Goal: Complete application form

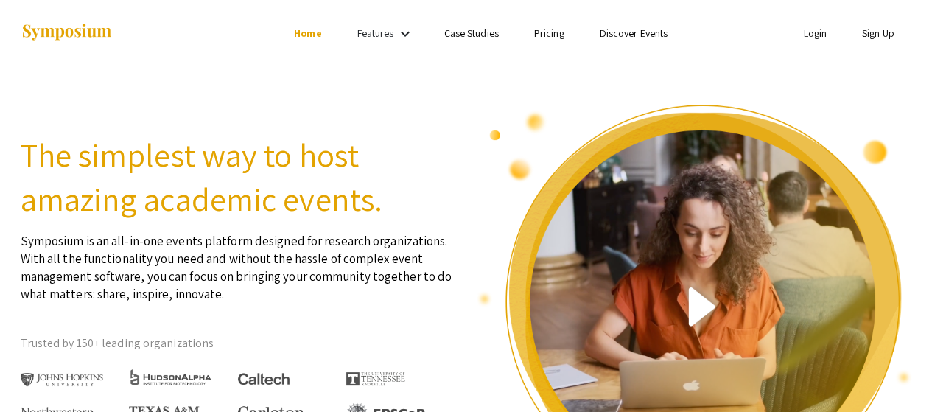
click at [873, 27] on link "Sign Up" at bounding box center [878, 33] width 32 height 13
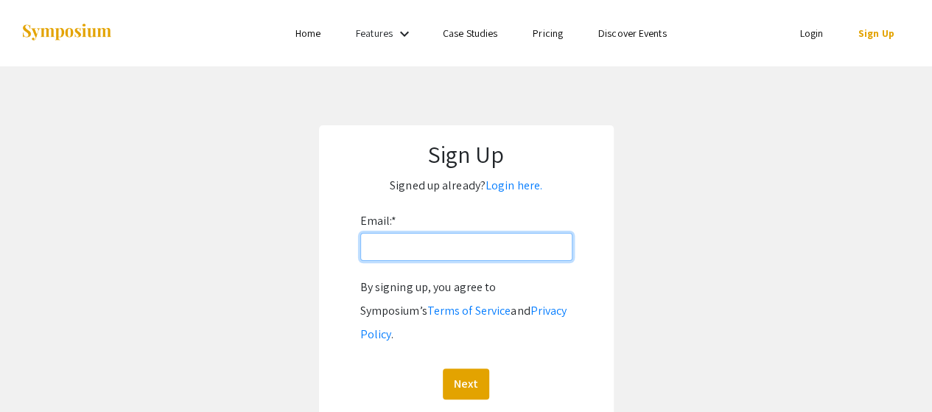
click at [528, 233] on input "Email: *" at bounding box center [466, 247] width 212 height 28
type input "[EMAIL_ADDRESS][DOMAIN_NAME]"
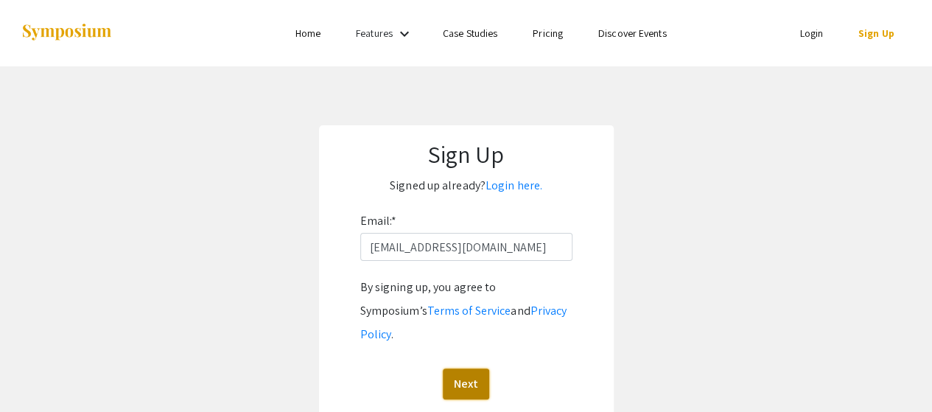
click at [474, 368] on button "Next" at bounding box center [466, 383] width 46 height 31
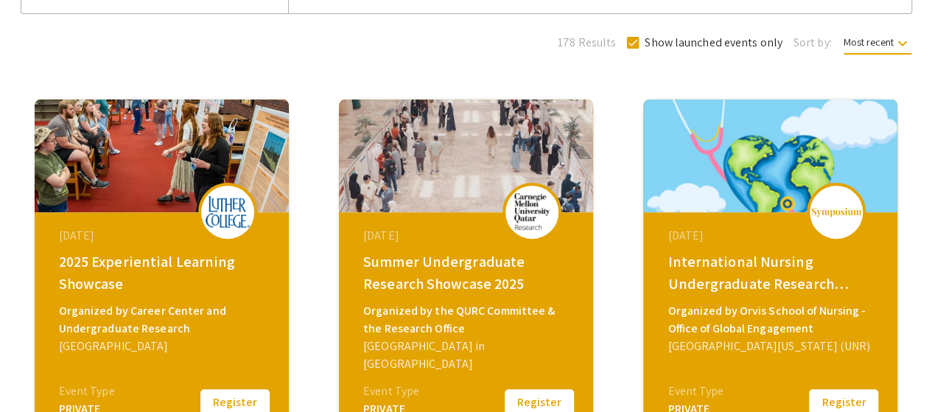
scroll to position [221, 0]
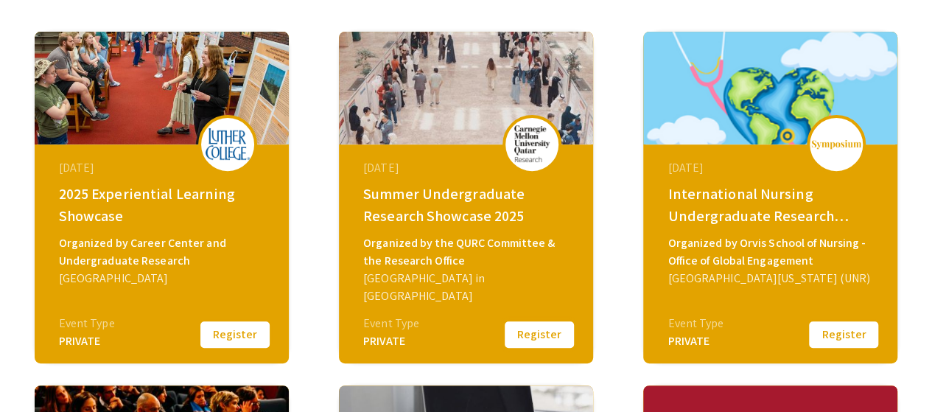
click at [550, 334] on button "Register" at bounding box center [539, 334] width 74 height 31
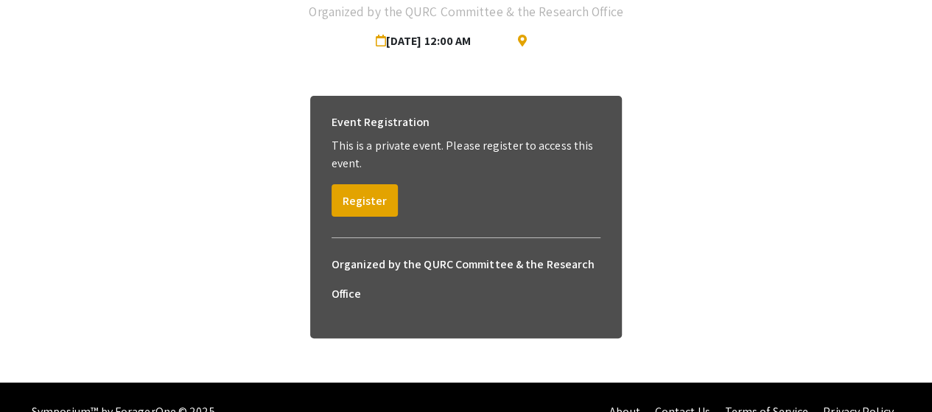
scroll to position [139, 0]
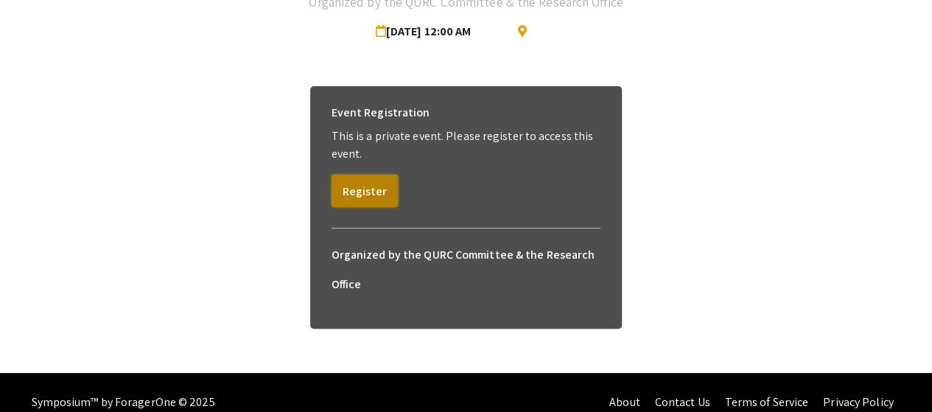
click at [366, 191] on button "Register" at bounding box center [364, 191] width 66 height 32
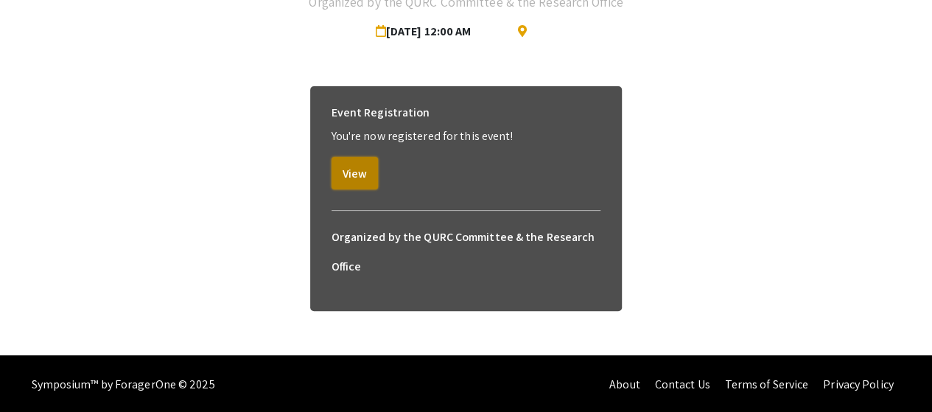
click at [352, 178] on button "View" at bounding box center [354, 173] width 46 height 32
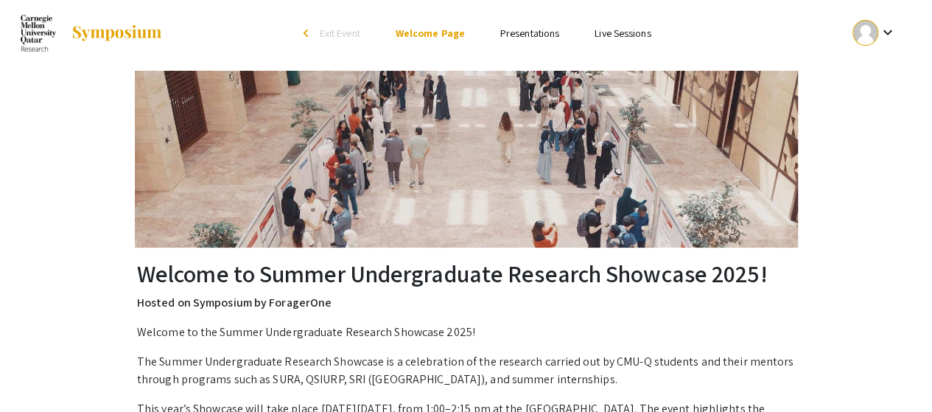
scroll to position [440, 0]
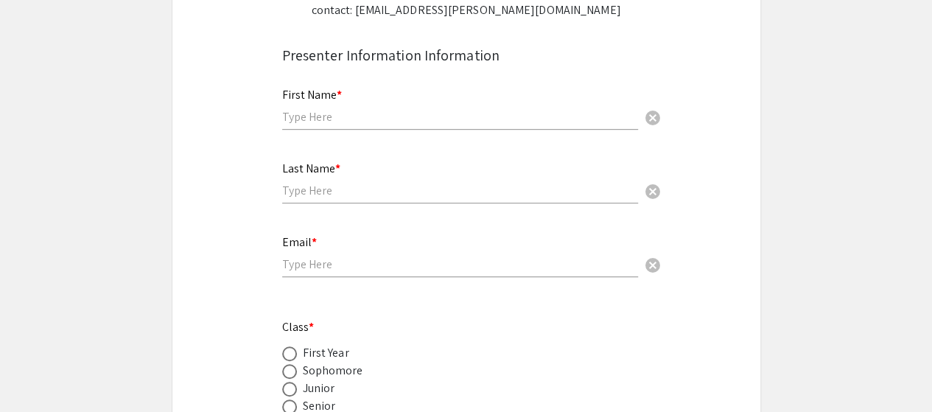
scroll to position [268, 0]
click at [410, 96] on div "First Name * cancel" at bounding box center [460, 101] width 356 height 56
click at [407, 116] on input "text" at bounding box center [460, 115] width 356 height 15
type input "Ava"
type input "o"
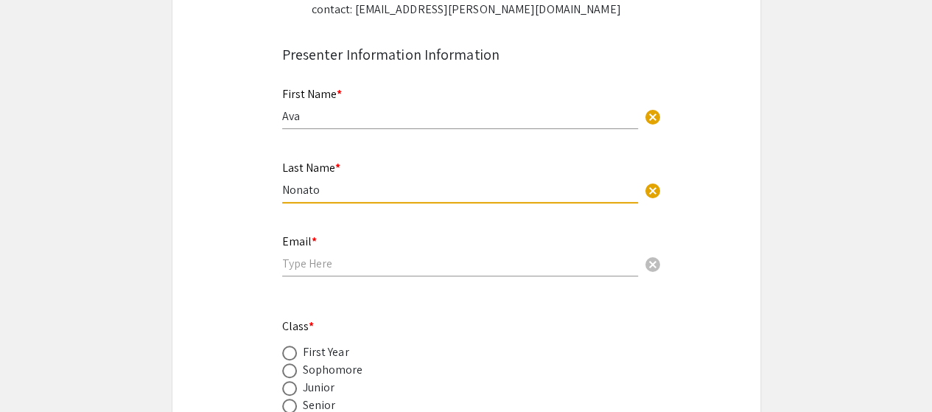
type input "Nonato"
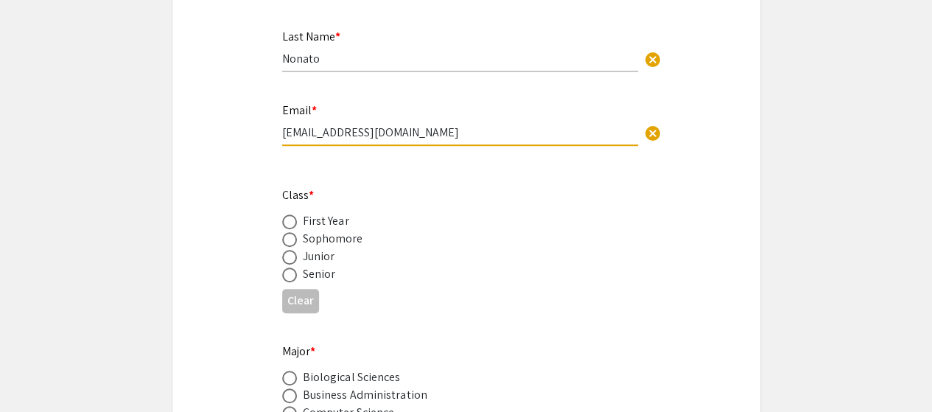
scroll to position [401, 0]
type input "[EMAIL_ADDRESS][DOMAIN_NAME]"
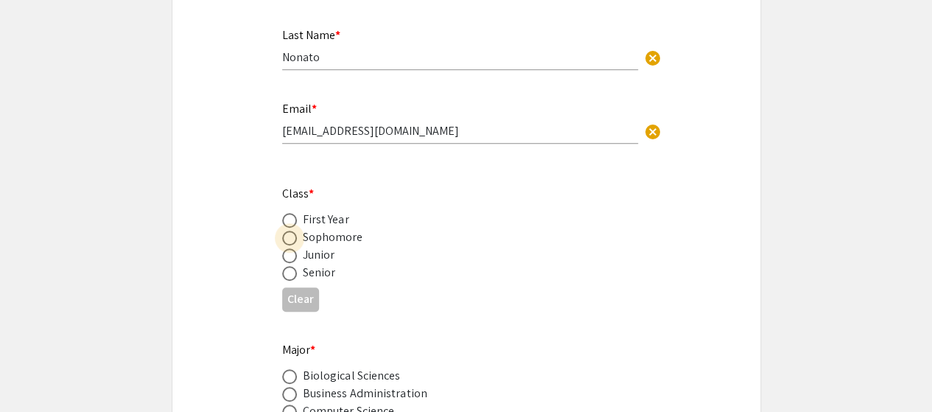
click at [282, 238] on span at bounding box center [289, 238] width 15 height 15
click at [282, 238] on input "radio" at bounding box center [289, 238] width 15 height 15
radio input "true"
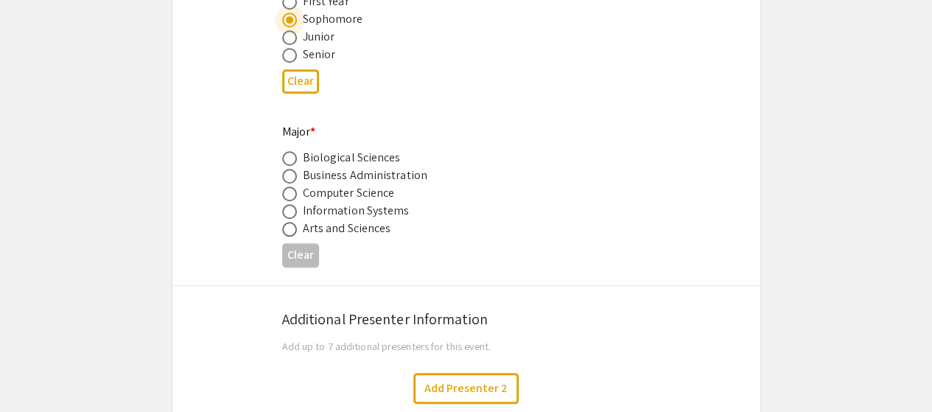
scroll to position [619, 0]
click at [292, 161] on span at bounding box center [289, 157] width 15 height 15
click at [292, 161] on input "radio" at bounding box center [289, 157] width 15 height 15
radio input "true"
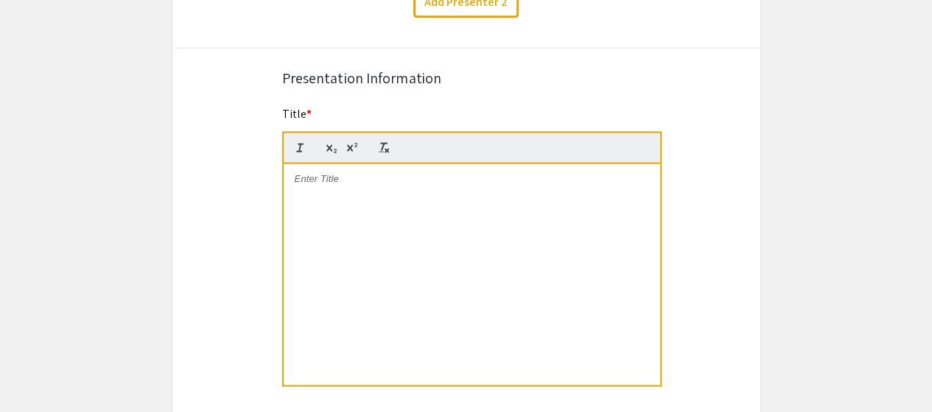
scroll to position [1005, 0]
click at [330, 189] on div at bounding box center [472, 273] width 376 height 221
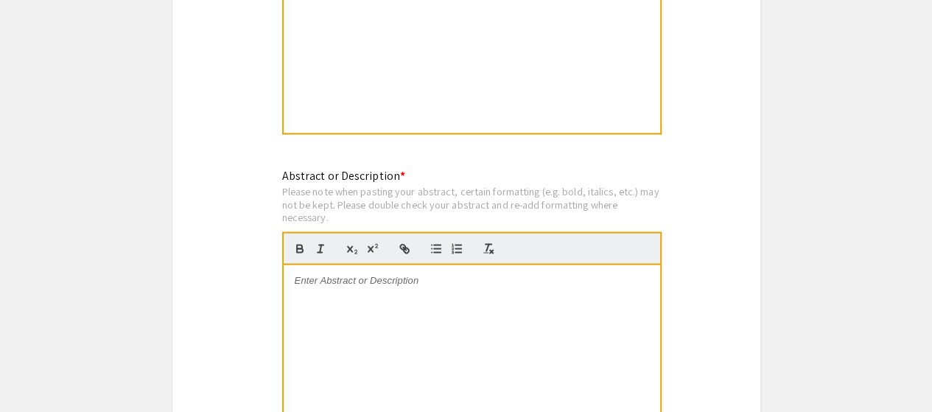
scroll to position [1258, 0]
click at [412, 281] on p at bounding box center [472, 278] width 354 height 13
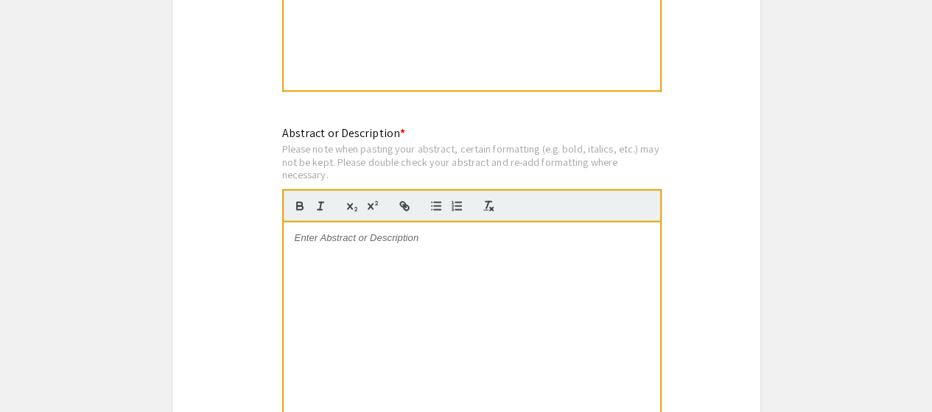
scroll to position [1343, 0]
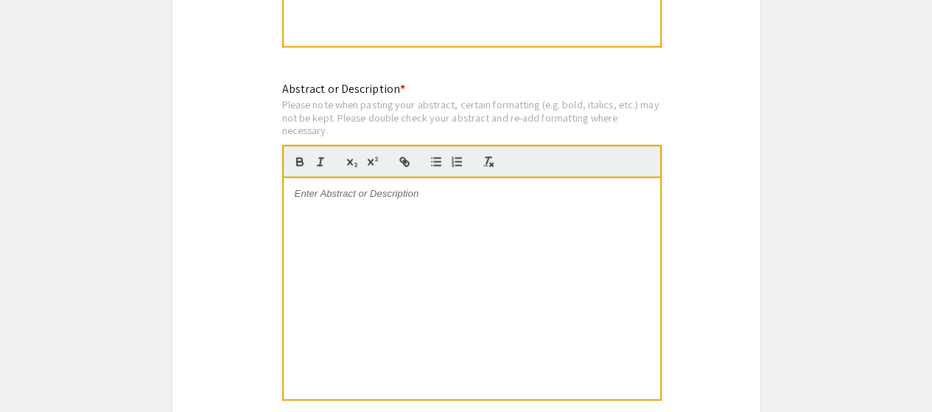
click at [308, 194] on p at bounding box center [472, 192] width 354 height 13
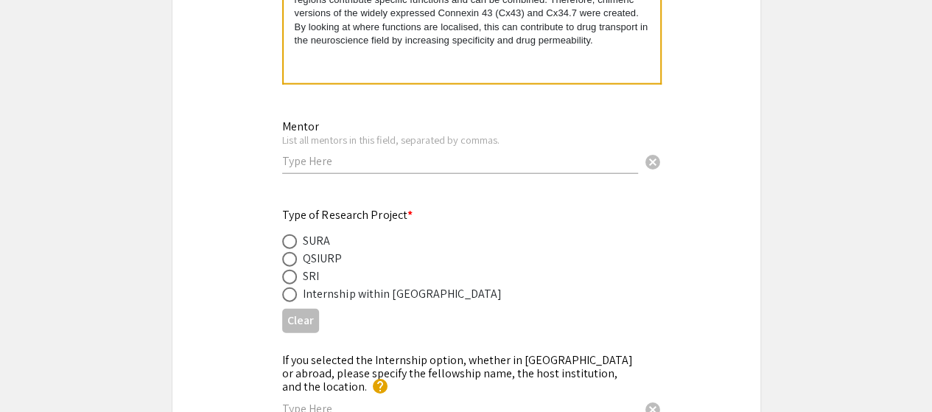
scroll to position [1564, 0]
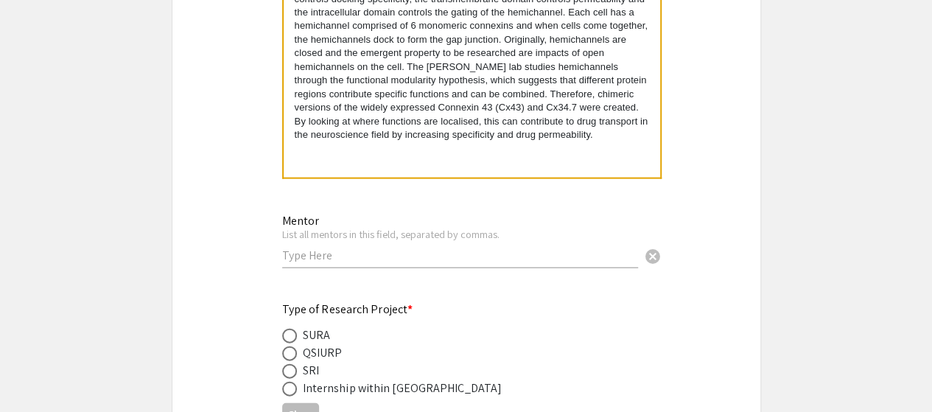
click at [339, 251] on input "text" at bounding box center [460, 254] width 356 height 15
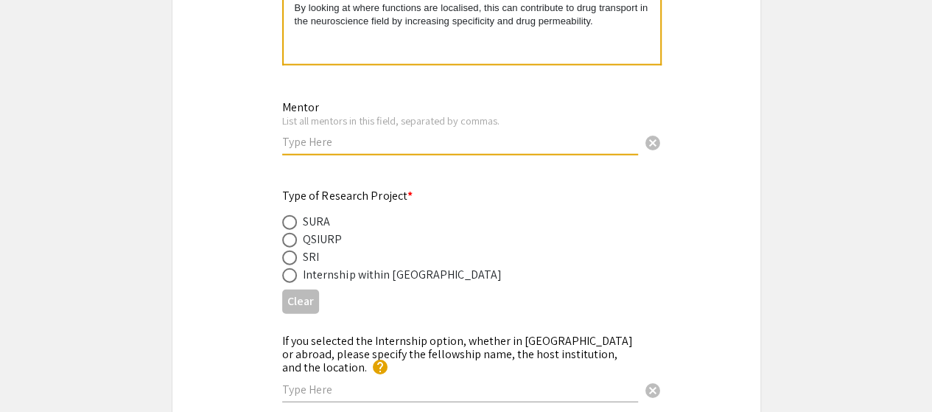
scroll to position [1715, 0]
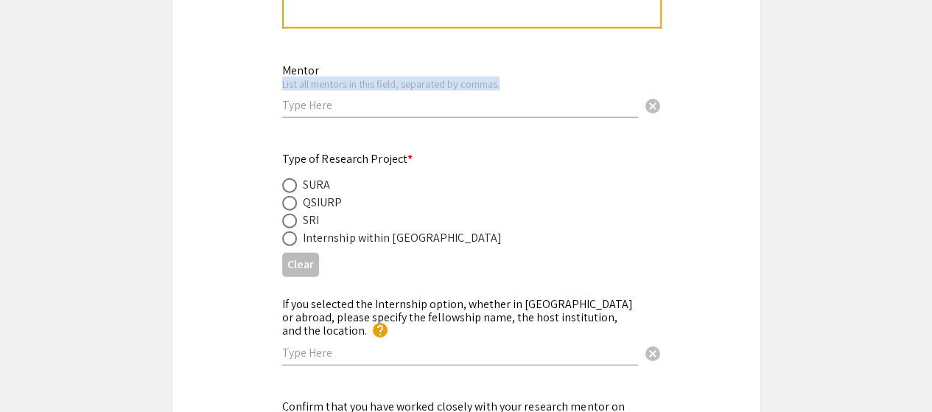
drag, startPoint x: 480, startPoint y: 114, endPoint x: 446, endPoint y: 94, distance: 40.3
click at [446, 94] on div "Mentor List all mentors in this field, separated by commas. cancel" at bounding box center [460, 83] width 356 height 68
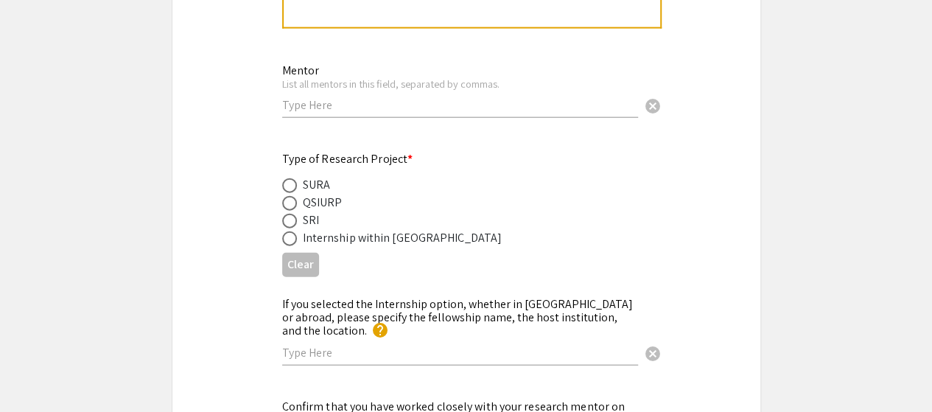
click at [446, 94] on div "Mentor List all mentors in this field, separated by commas. cancel" at bounding box center [460, 83] width 356 height 68
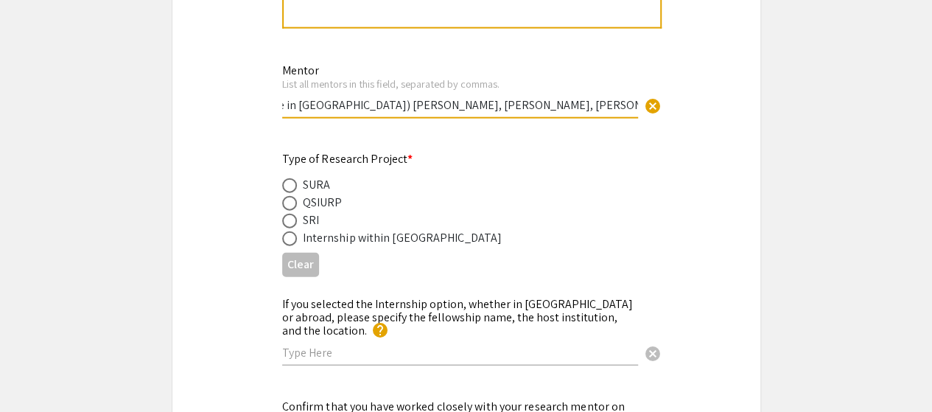
scroll to position [0, 39]
type input "(All are in Pittsburgh) Dr. Lynley Doonan, Dr. Amber LaPeruta, Dr. Elizabeth Ra…"
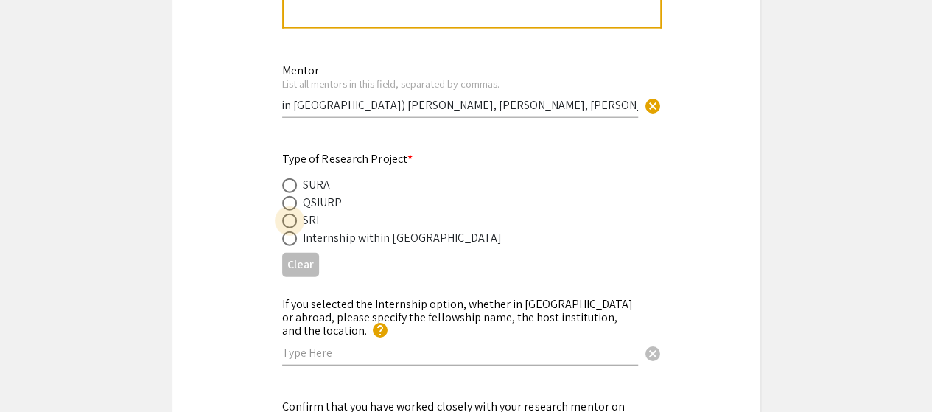
scroll to position [0, 0]
click at [289, 218] on span at bounding box center [289, 221] width 15 height 15
click at [289, 218] on input "radio" at bounding box center [289, 221] width 15 height 15
radio input "true"
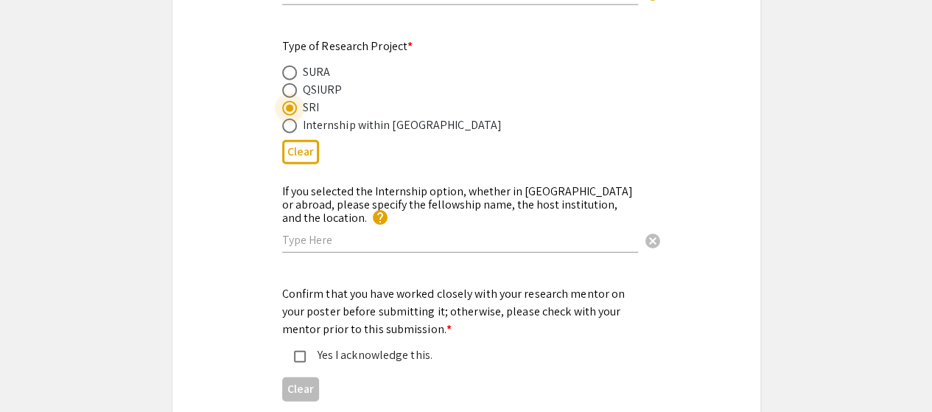
scroll to position [1838, 0]
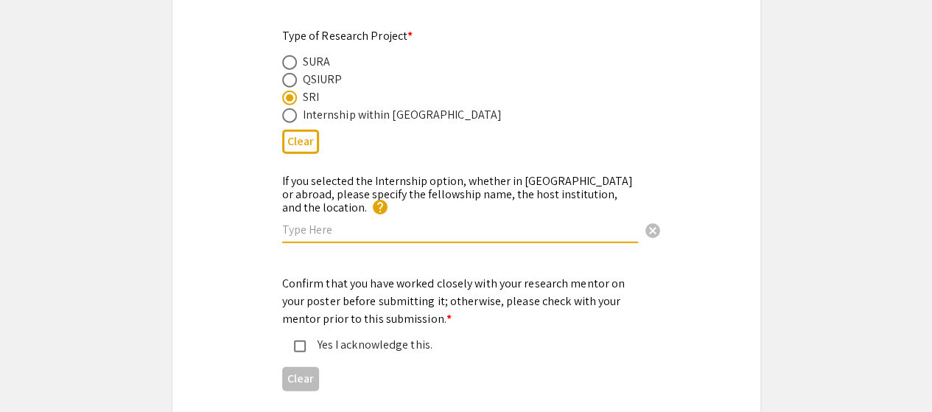
click at [328, 222] on input "text" at bounding box center [460, 229] width 356 height 15
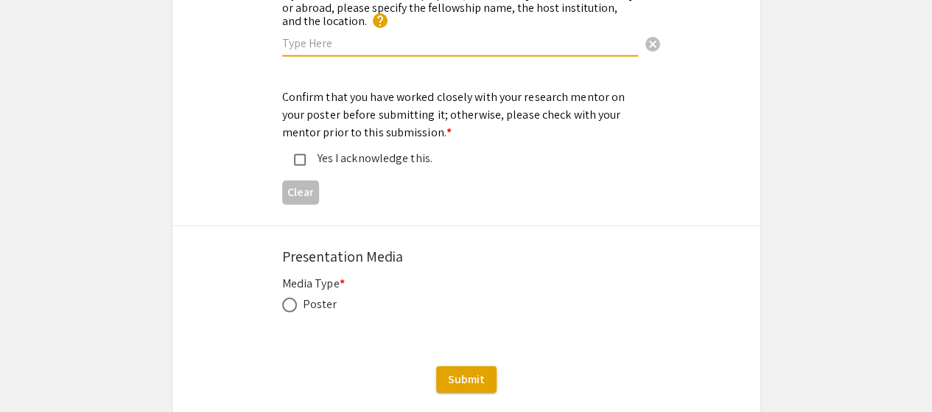
scroll to position [2022, 0]
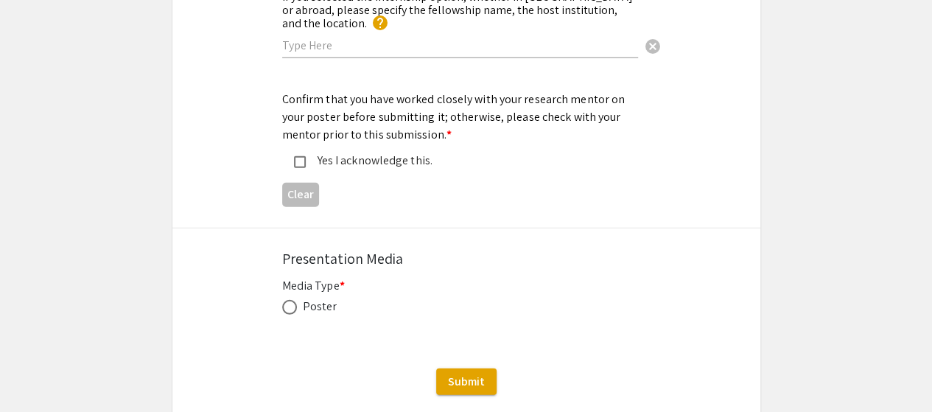
click at [314, 152] on div "Yes I acknowledge this." at bounding box center [460, 161] width 309 height 18
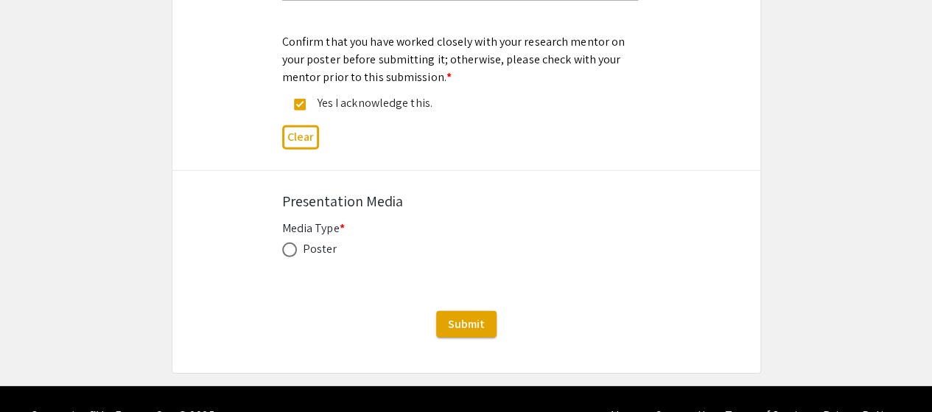
scroll to position [2080, 0]
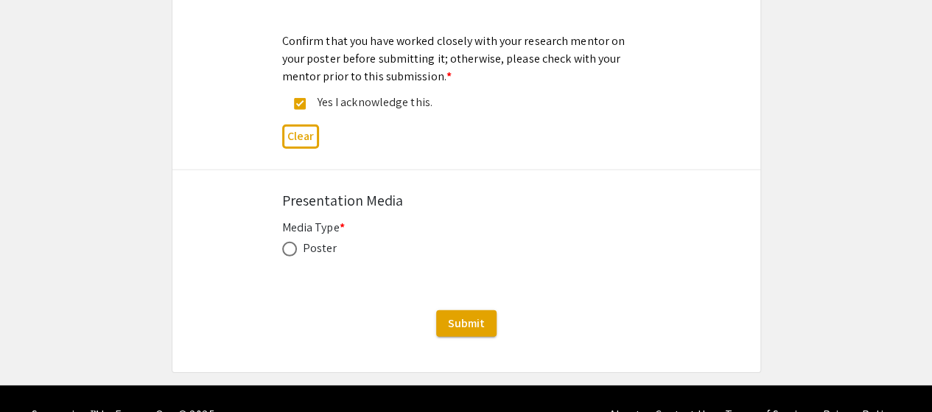
click at [303, 239] on div "Poster" at bounding box center [320, 248] width 35 height 18
click at [292, 242] on span at bounding box center [289, 249] width 15 height 15
click at [292, 242] on input "radio" at bounding box center [289, 249] width 15 height 15
radio input "true"
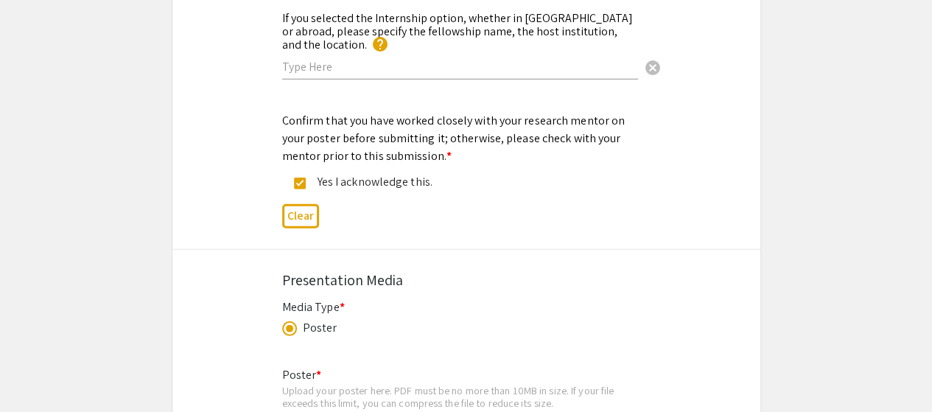
scroll to position [1998, 0]
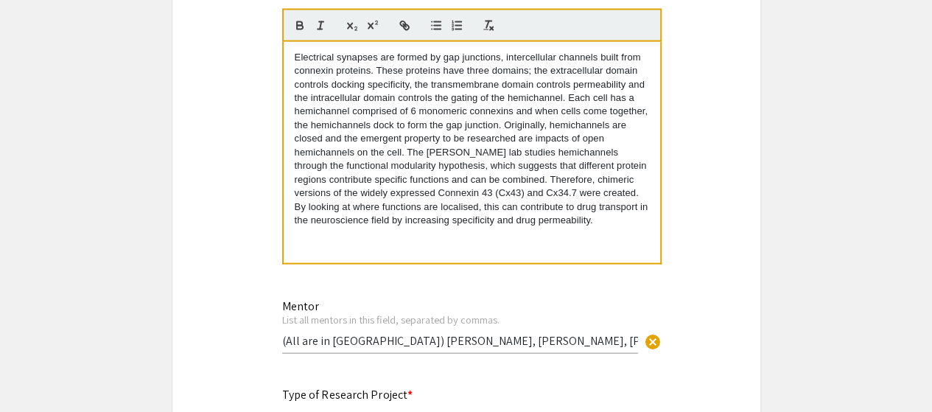
scroll to position [2232, 0]
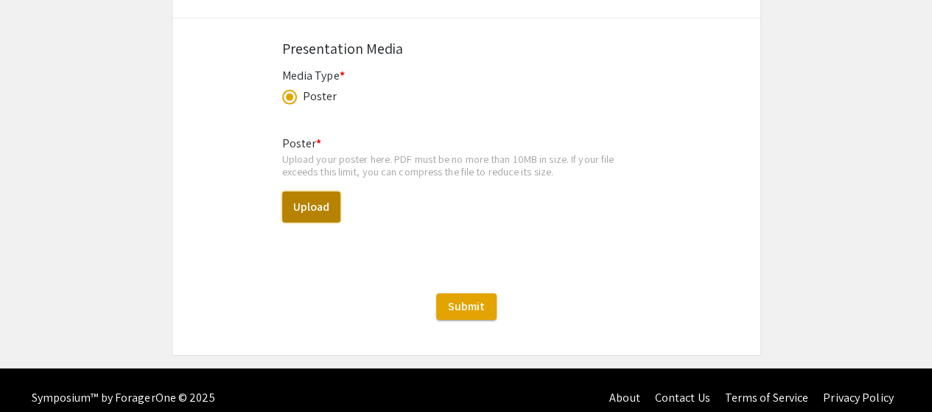
click at [300, 191] on button "Upload" at bounding box center [311, 206] width 58 height 31
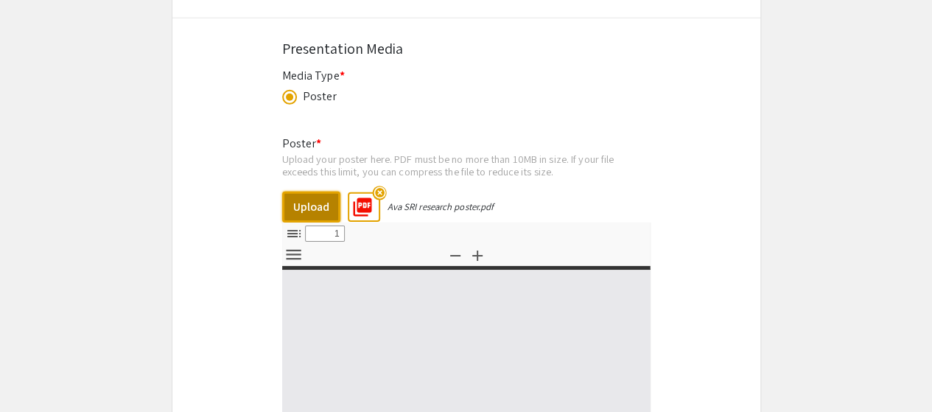
select select "custom"
type input "0"
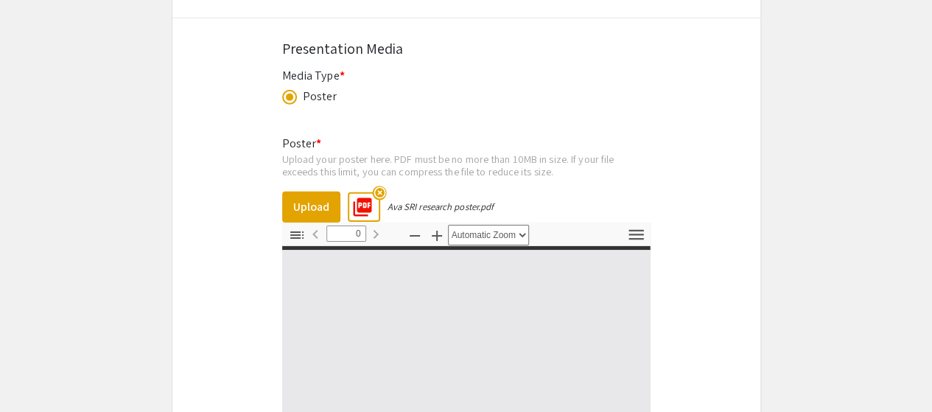
select select "custom"
type input "1"
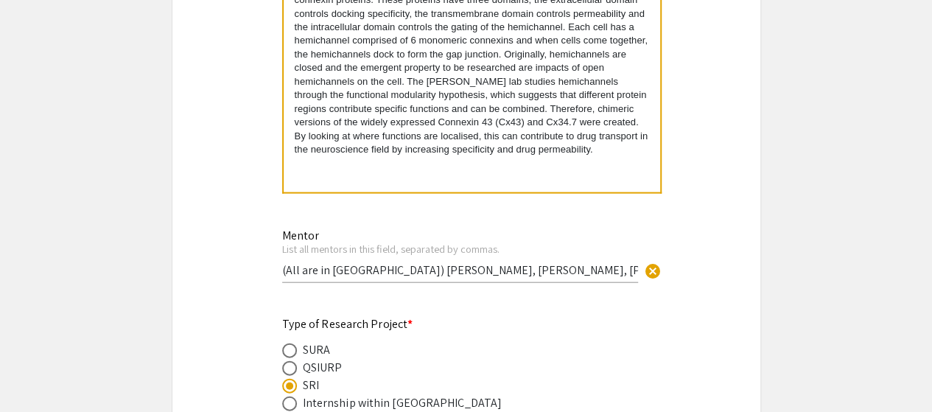
scroll to position [1550, 0]
select select "auto"
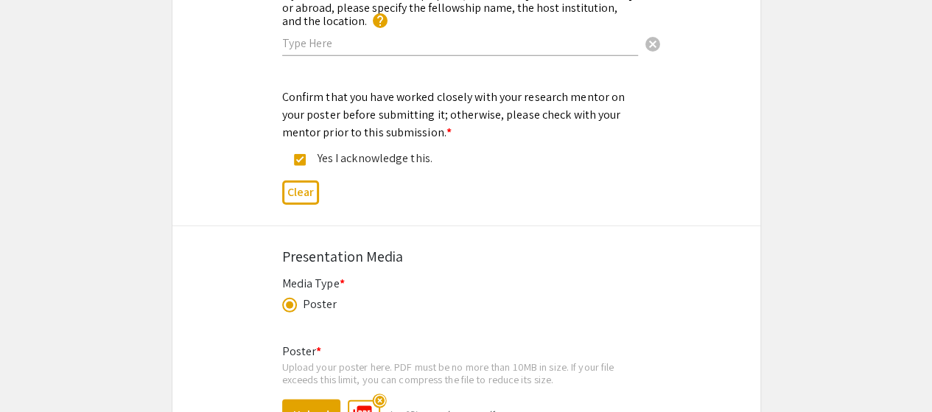
scroll to position [2617, 0]
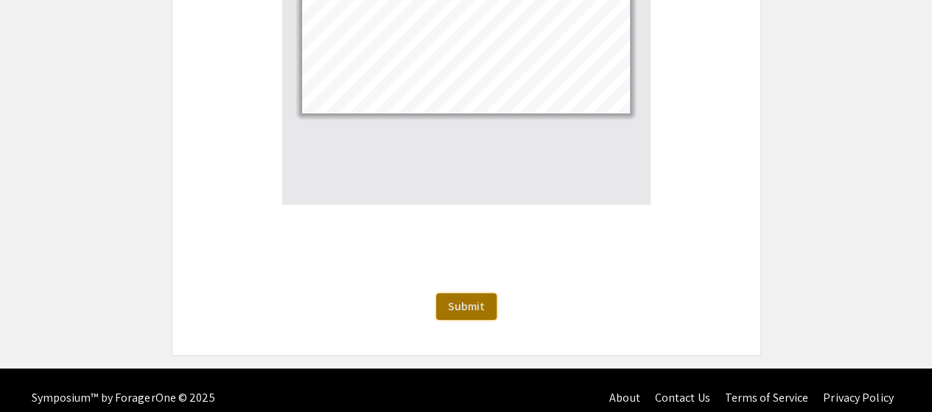
click at [461, 298] on span "Submit" at bounding box center [466, 305] width 37 height 15
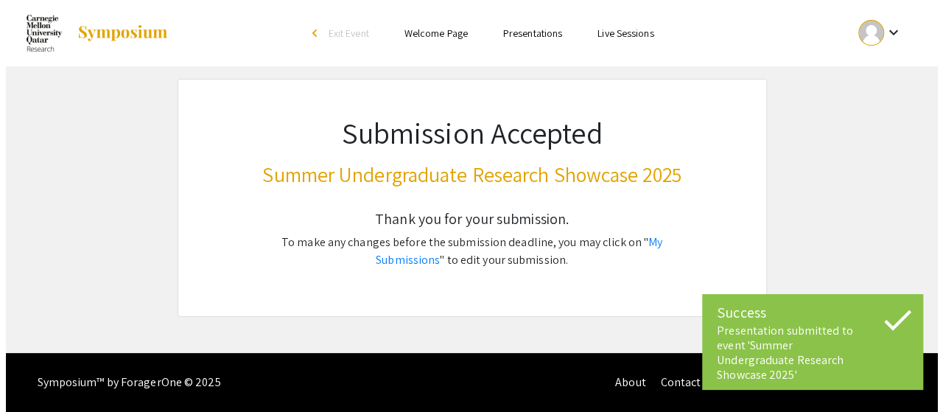
scroll to position [0, 0]
